Goal: Task Accomplishment & Management: Manage account settings

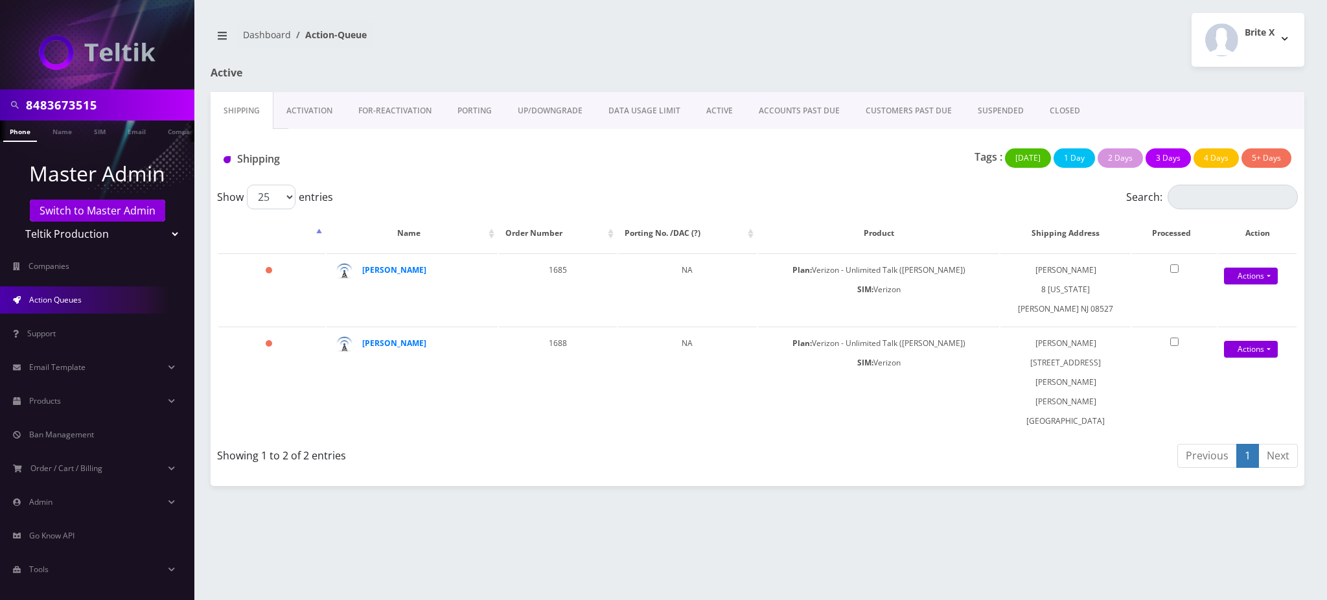
click at [26, 132] on link "Phone" at bounding box center [20, 130] width 34 height 21
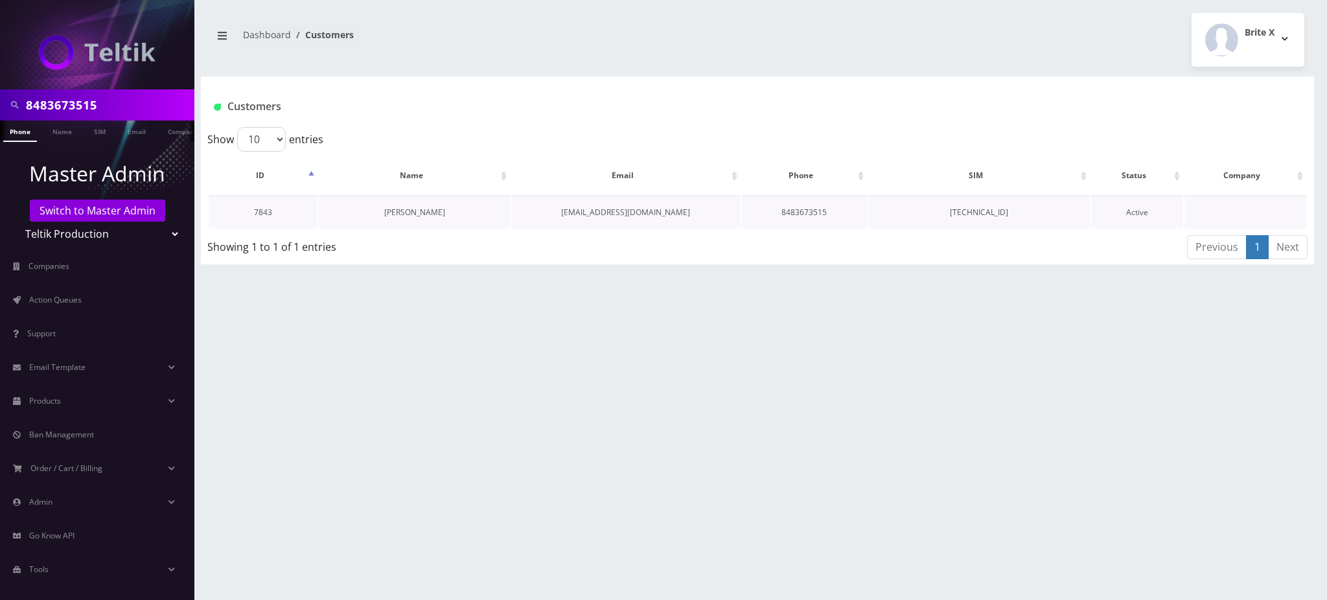
click at [424, 207] on link "[PERSON_NAME]" at bounding box center [414, 212] width 61 height 11
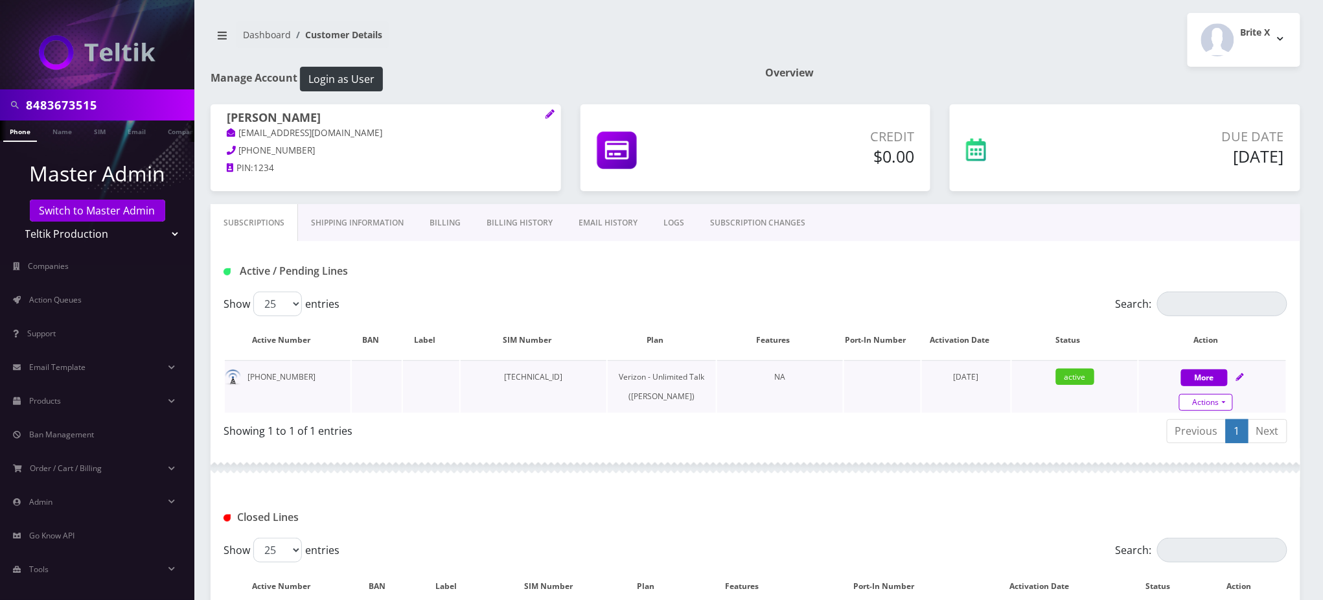
click at [1199, 400] on link "Actions" at bounding box center [1206, 402] width 54 height 17
select select "459"
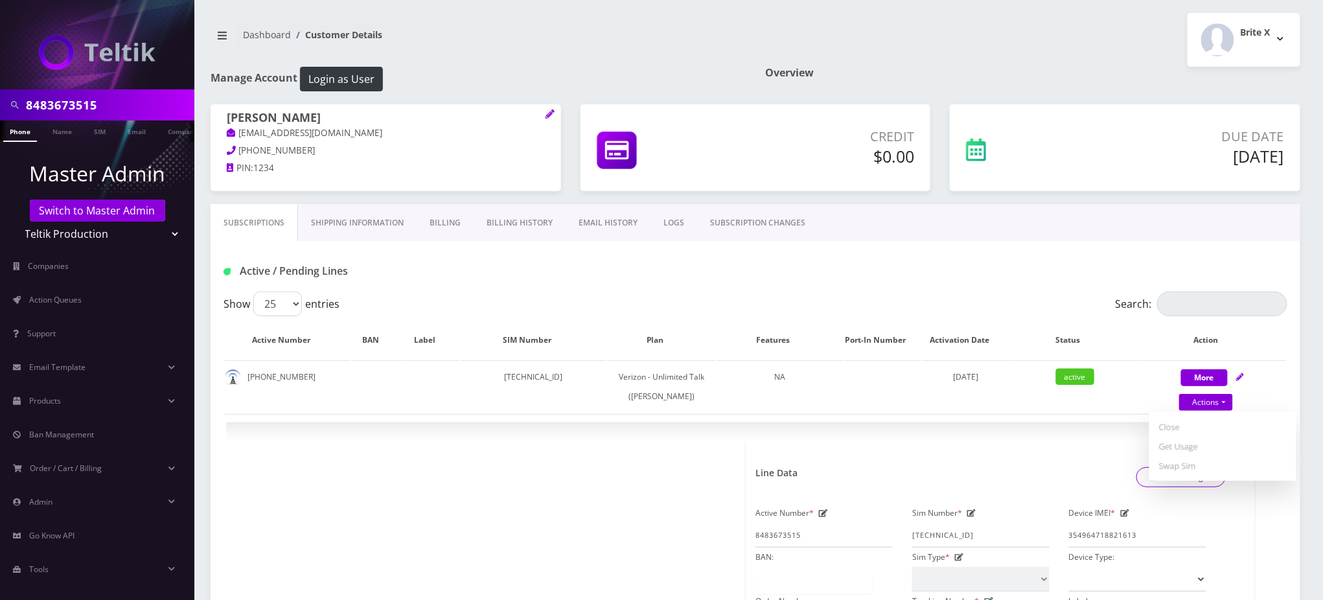
click at [78, 109] on input "8483673515" at bounding box center [108, 105] width 165 height 25
click at [907, 291] on div "Show 25 50 100 250 500 entries" at bounding box center [622, 303] width 798 height 25
click at [722, 227] on link "SUBSCRIPTION CHANGES" at bounding box center [757, 223] width 121 height 38
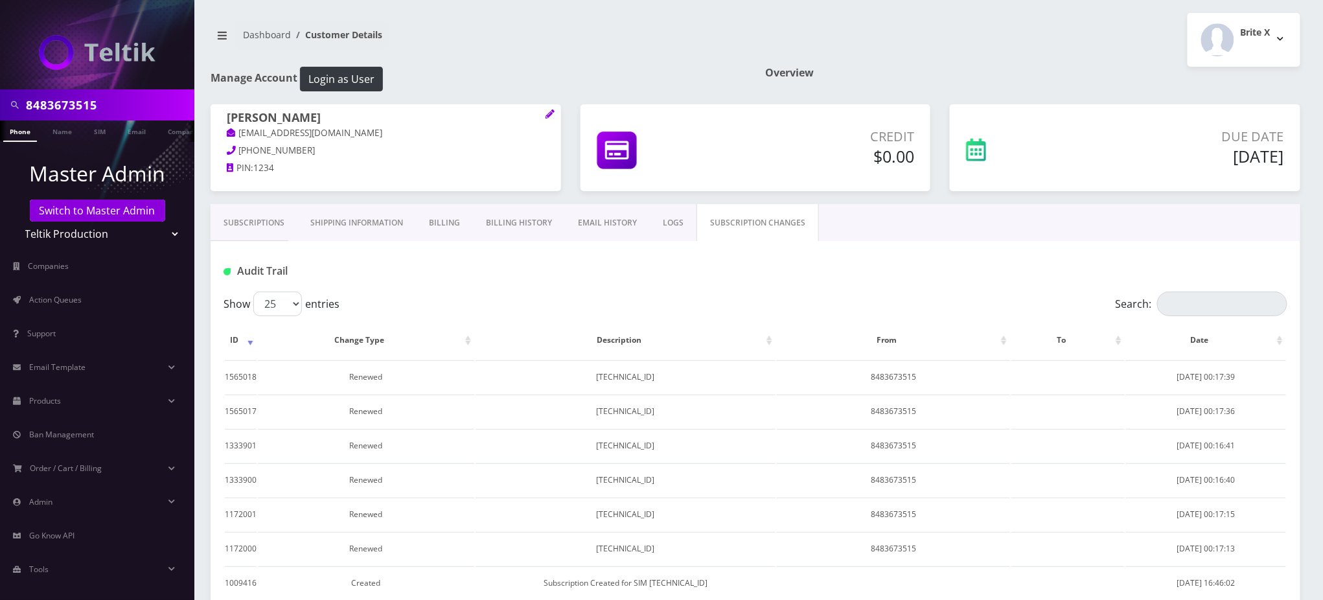
click at [614, 207] on link "EMAIL HISTORY" at bounding box center [607, 223] width 85 height 38
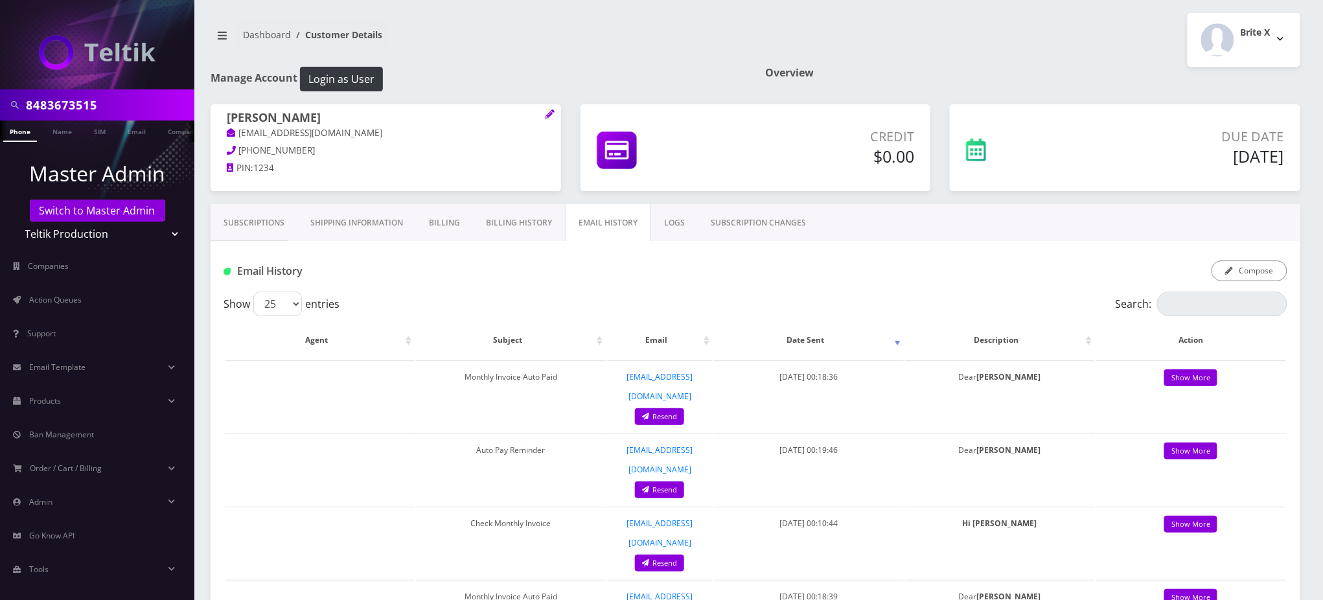
click at [674, 216] on link "LOGS" at bounding box center [674, 223] width 47 height 38
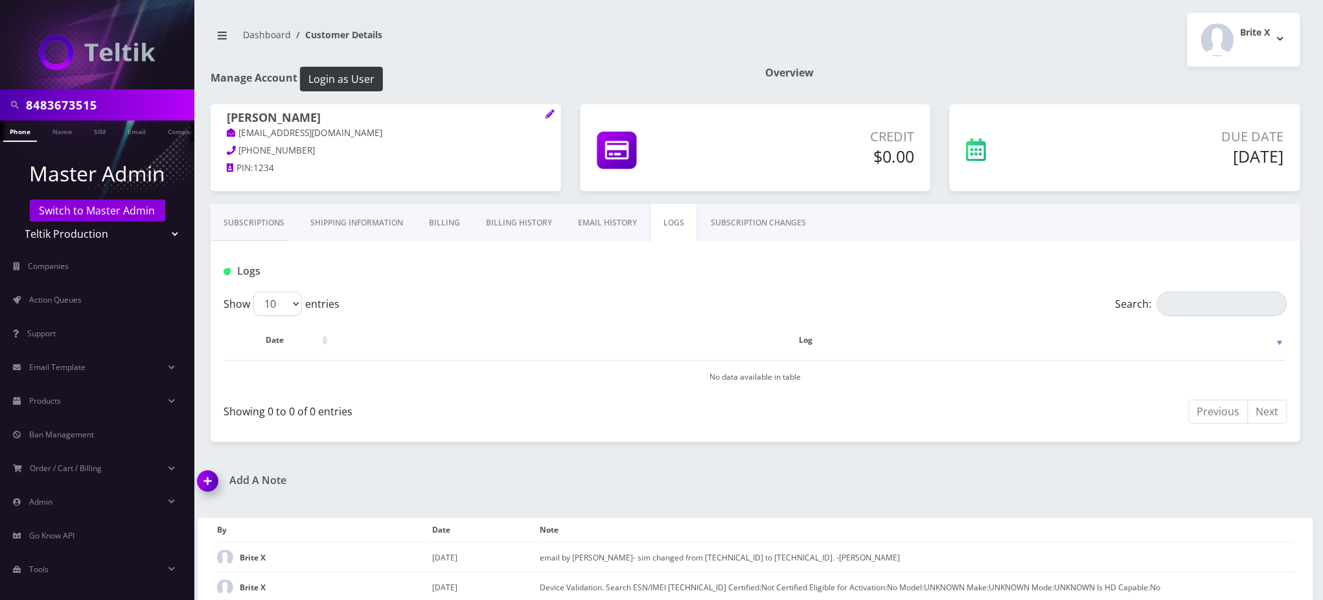
click at [613, 225] on link "EMAIL HISTORY" at bounding box center [607, 223] width 85 height 38
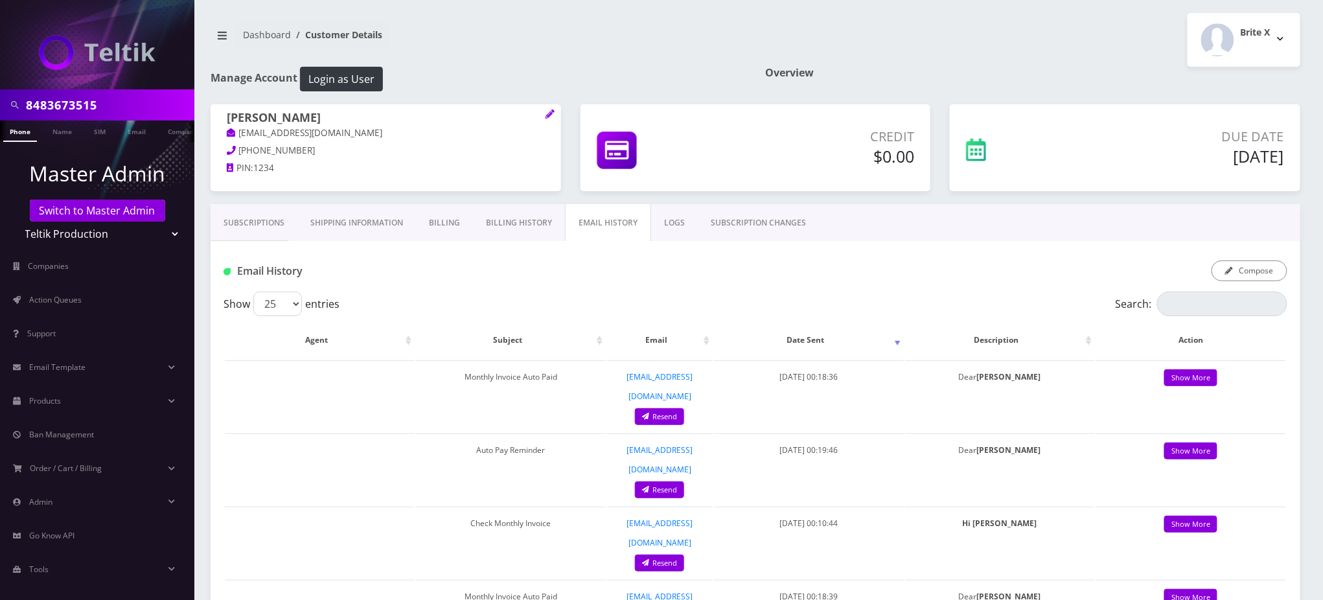
click at [263, 218] on link "Subscriptions" at bounding box center [254, 223] width 87 height 38
